Goal: Complete application form

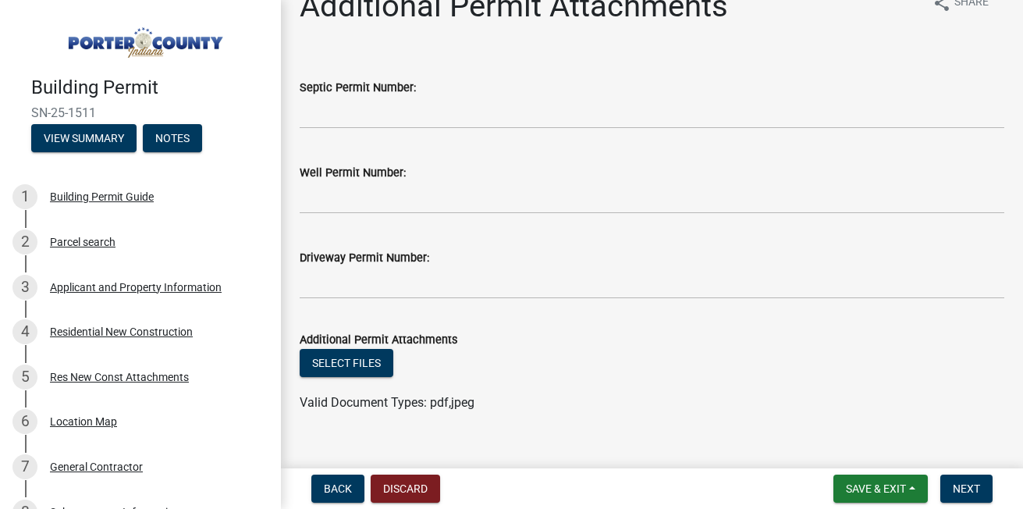
scroll to position [56, 0]
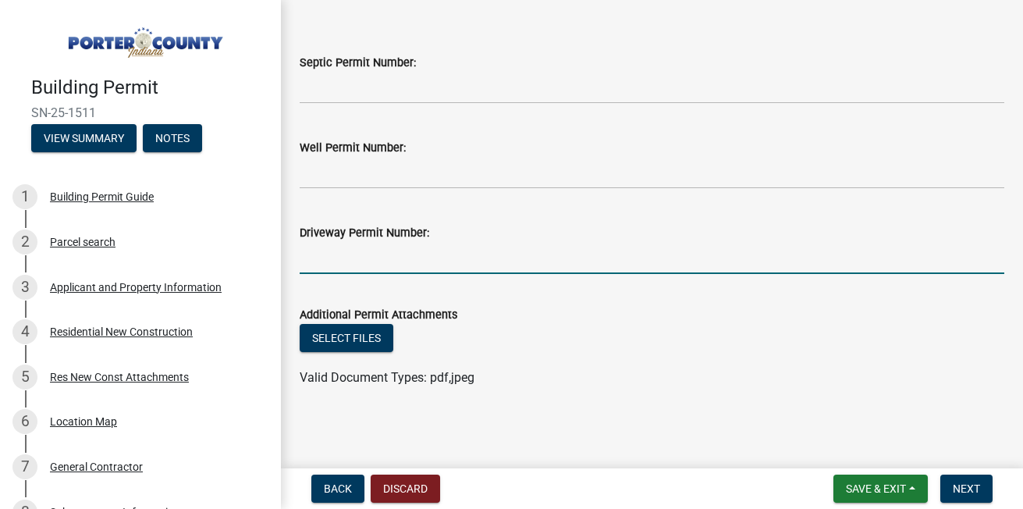
click at [376, 256] on input "Driveway Permit Number:" at bounding box center [652, 258] width 704 height 32
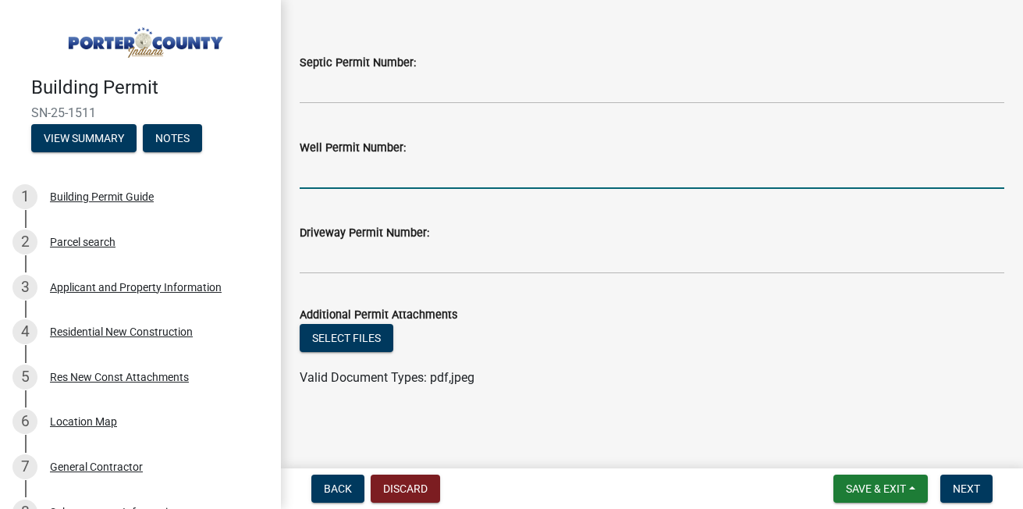
click at [352, 175] on input "Well Permit Number:" at bounding box center [652, 173] width 704 height 32
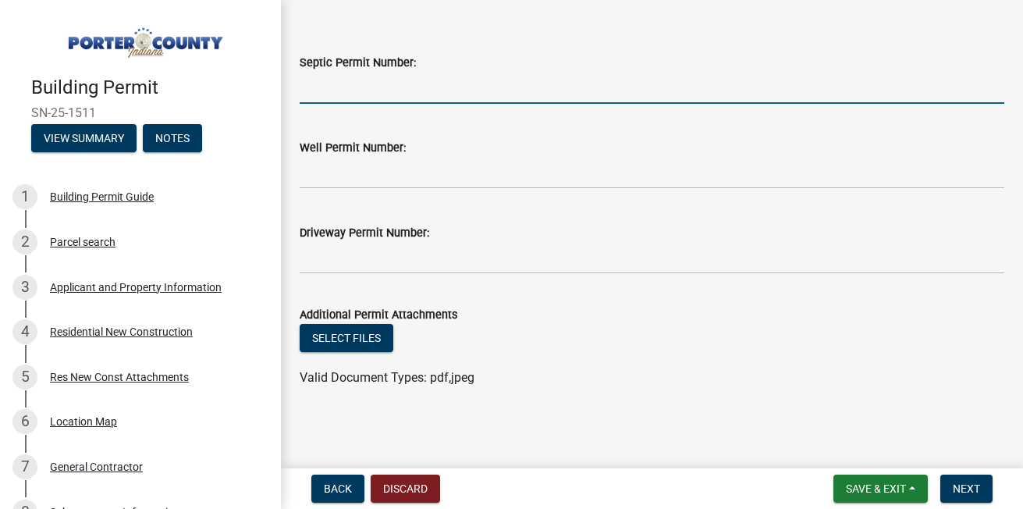
click at [332, 87] on input "Septic Permit Number:" at bounding box center [652, 88] width 704 height 32
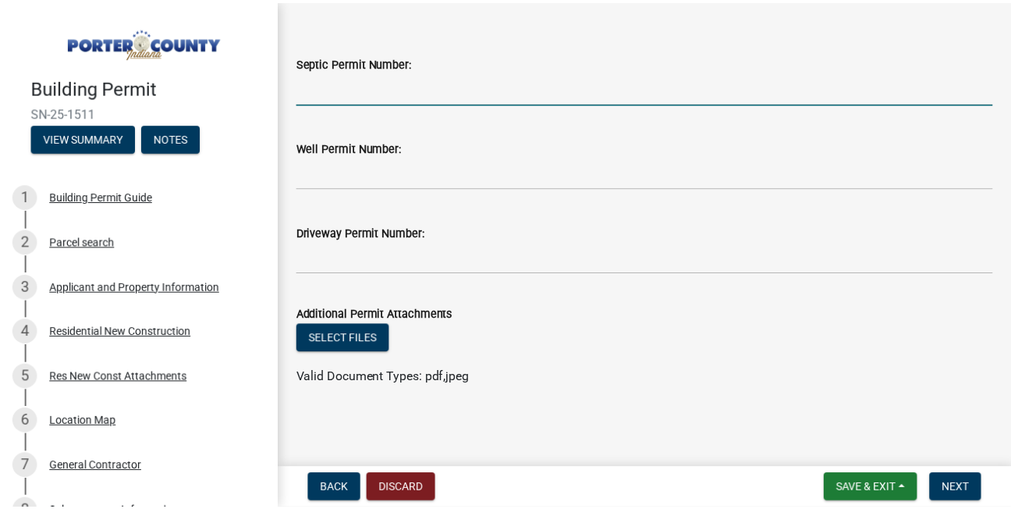
scroll to position [0, 0]
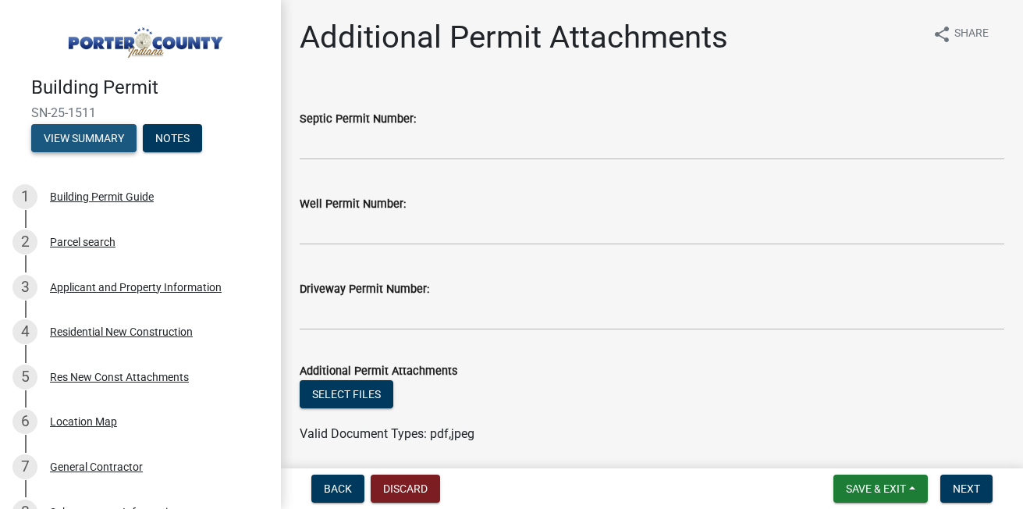
click at [102, 127] on button "View Summary" at bounding box center [83, 138] width 105 height 28
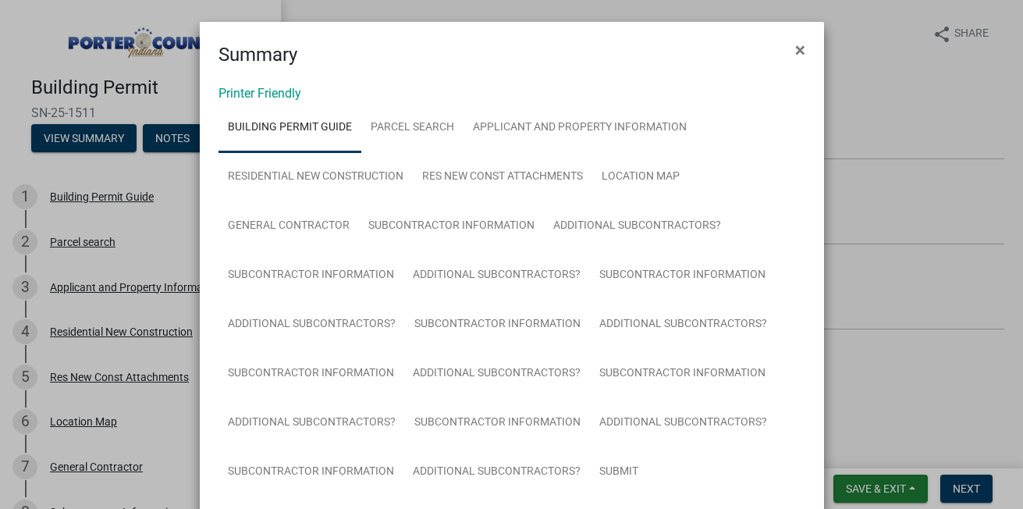
click at [866, 484] on ngb-modal-window "Summary × Printer Friendly Building Permit Guide Parcel search Applicant and Pr…" at bounding box center [511, 254] width 1023 height 509
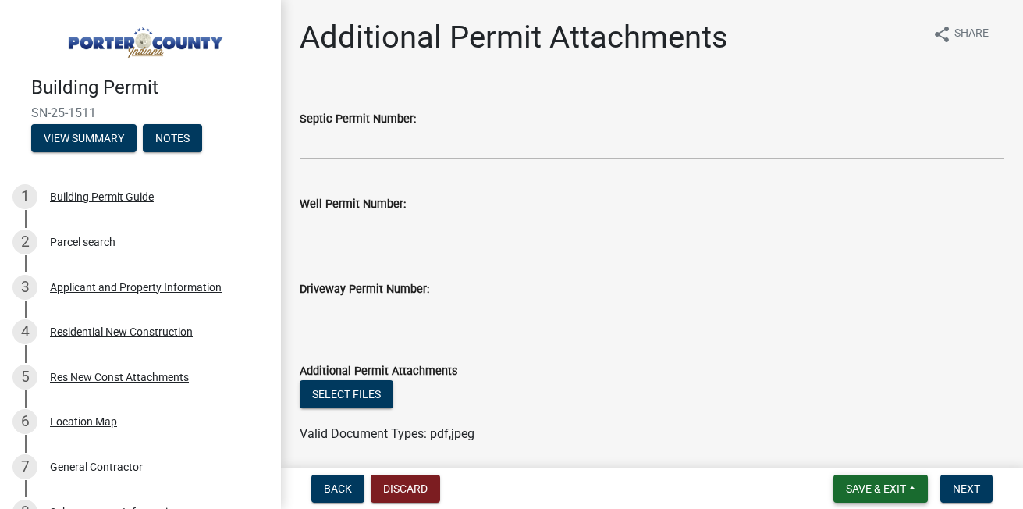
click at [866, 484] on span "Save & Exit" at bounding box center [876, 488] width 60 height 12
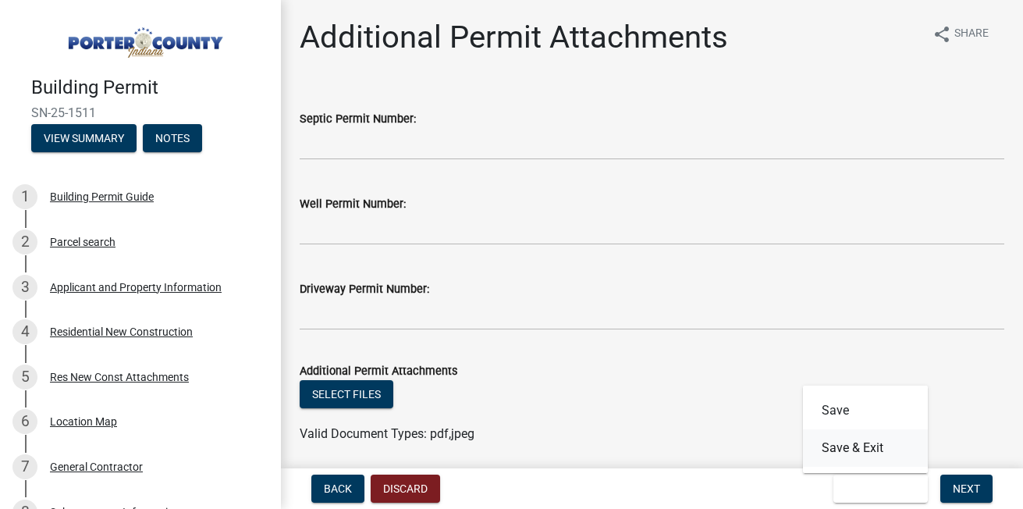
click at [855, 449] on button "Save & Exit" at bounding box center [865, 447] width 125 height 37
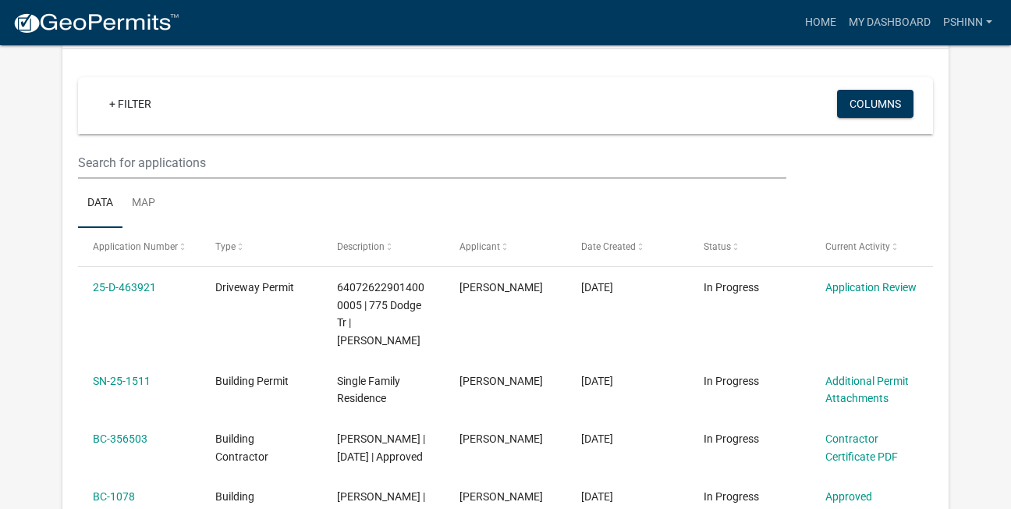
scroll to position [125, 0]
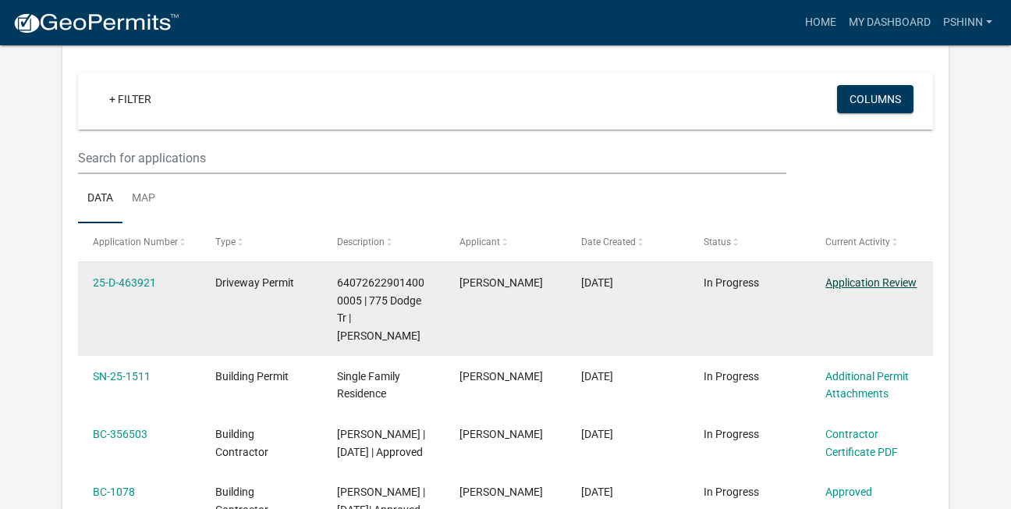
click at [852, 284] on link "Application Review" at bounding box center [870, 282] width 91 height 12
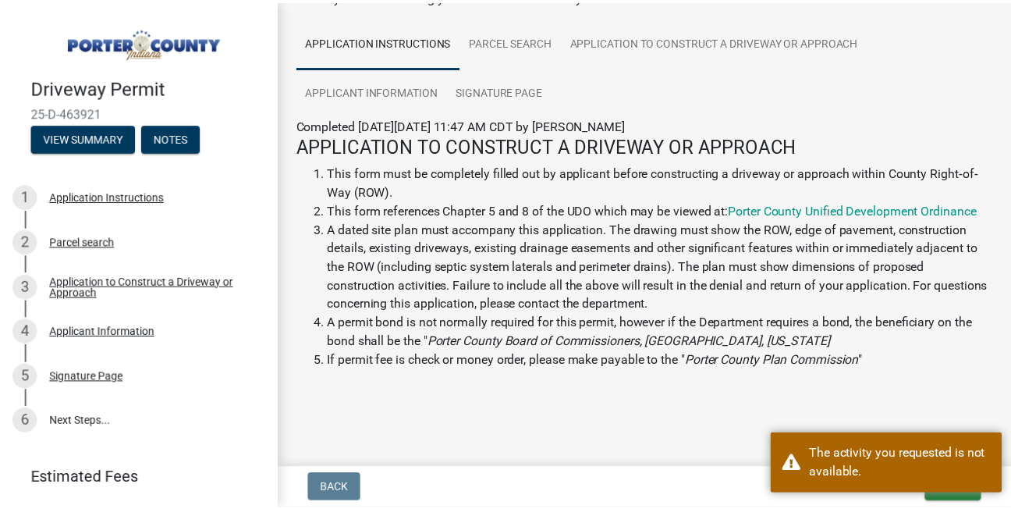
scroll to position [119, 0]
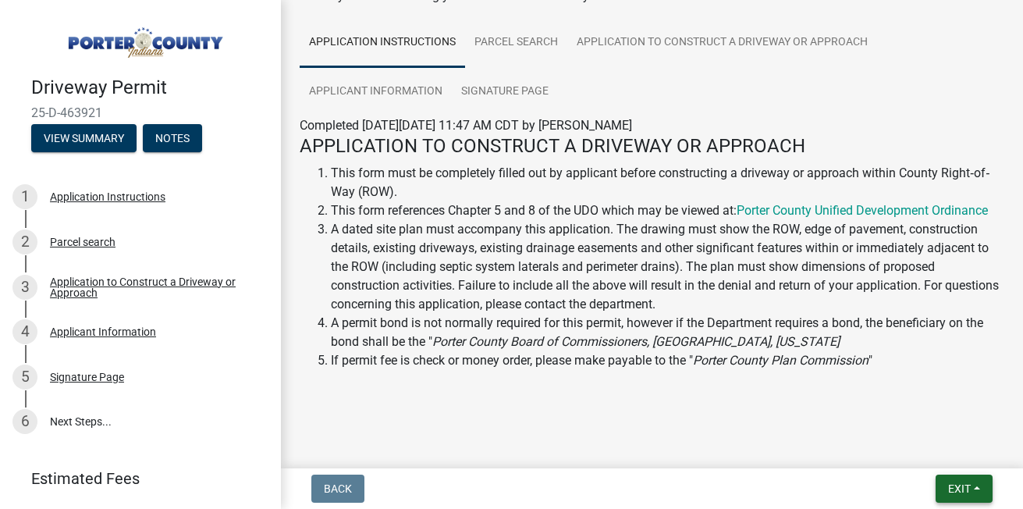
click at [953, 488] on span "Exit" at bounding box center [959, 488] width 23 height 12
click at [902, 451] on button "Save & Exit" at bounding box center [929, 447] width 125 height 37
